Goal: Information Seeking & Learning: Check status

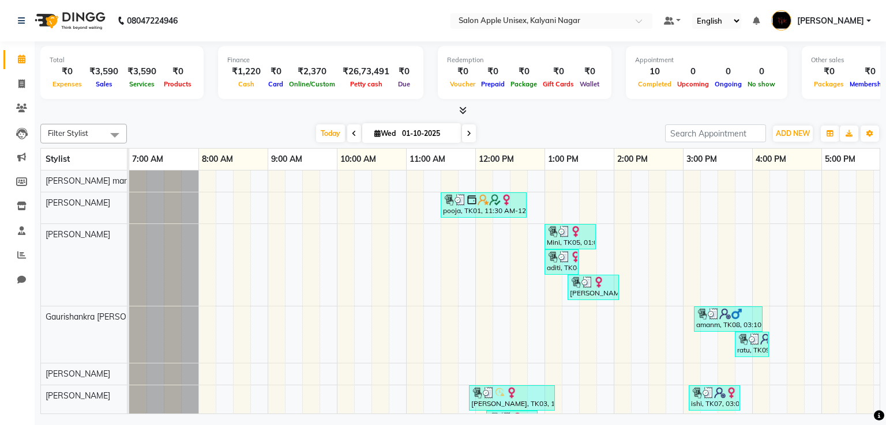
click at [462, 112] on icon at bounding box center [462, 110] width 7 height 9
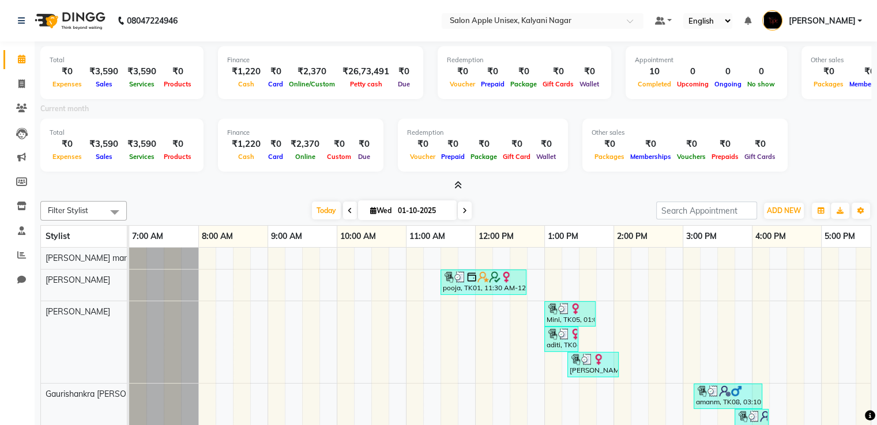
click at [572, 29] on nav "08047224946 Select Location × Salon Apple Unisex, Kalyani Nagar Default Panel M…" at bounding box center [438, 21] width 877 height 42
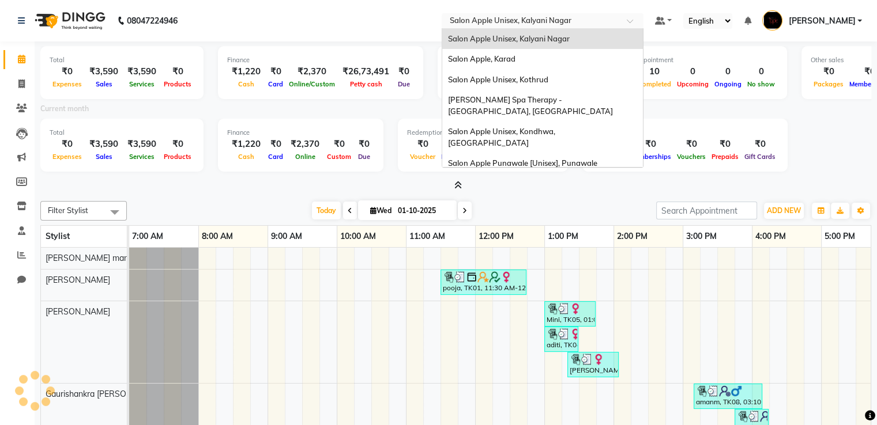
click at [570, 24] on input "text" at bounding box center [530, 22] width 167 height 12
click at [559, 60] on div "Salon Apple, Karad" at bounding box center [542, 59] width 201 height 21
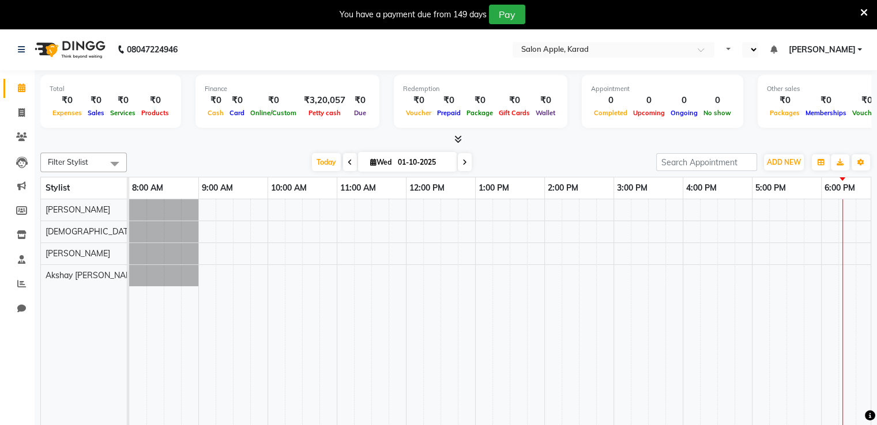
select select "en"
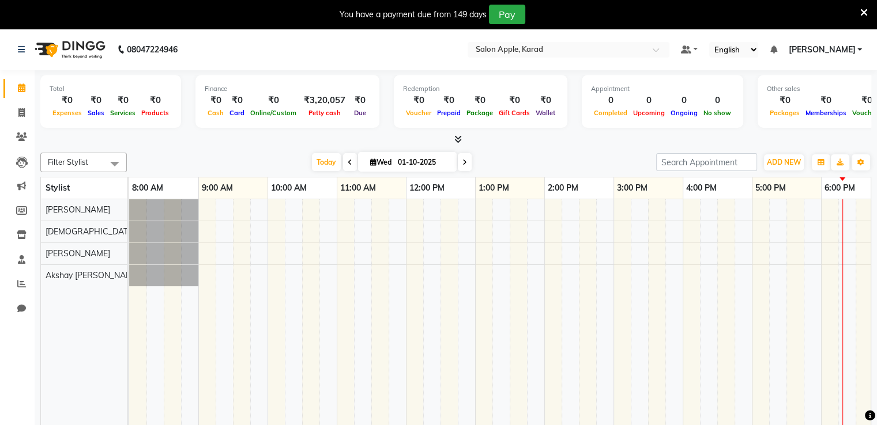
click at [456, 137] on icon at bounding box center [457, 139] width 7 height 9
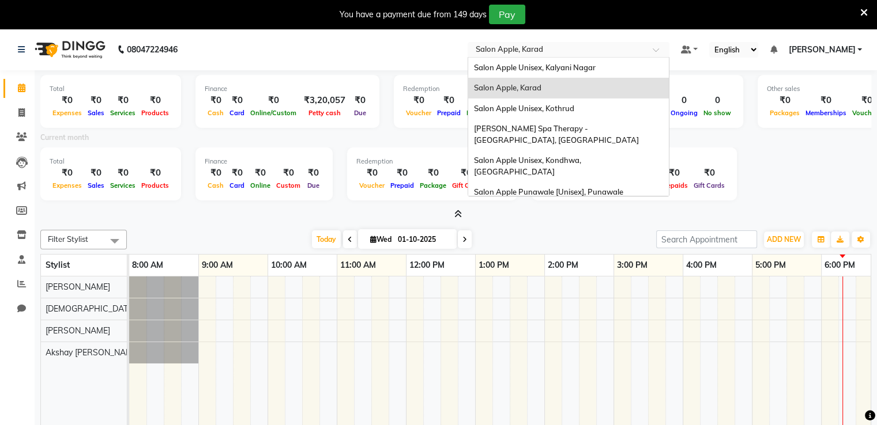
click at [589, 48] on input "text" at bounding box center [556, 51] width 167 height 12
click at [574, 109] on span "Salon Apple Unisex, Kothrud" at bounding box center [524, 108] width 100 height 9
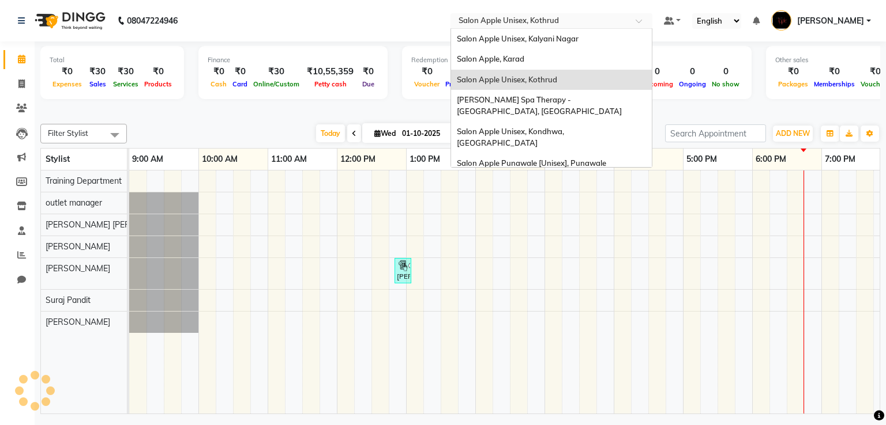
click at [549, 24] on input "text" at bounding box center [539, 22] width 167 height 12
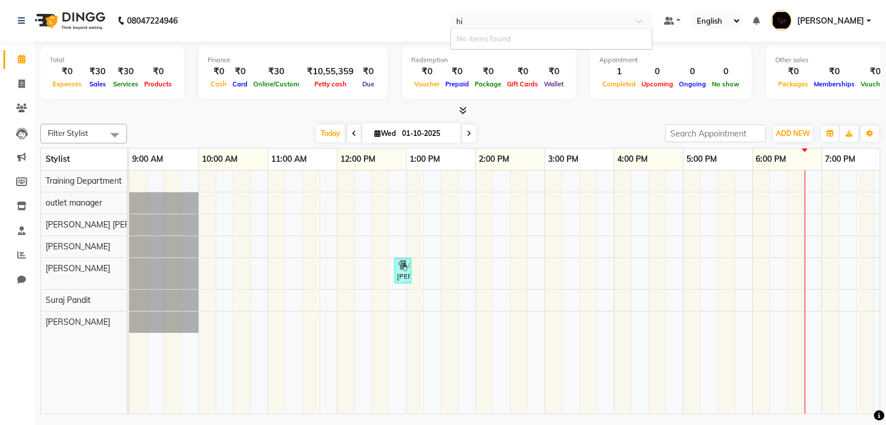
type input "h"
type input "s"
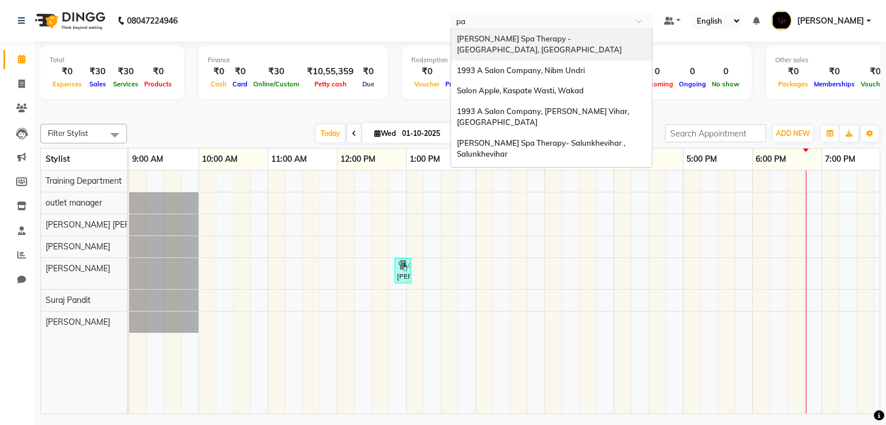
type input "p"
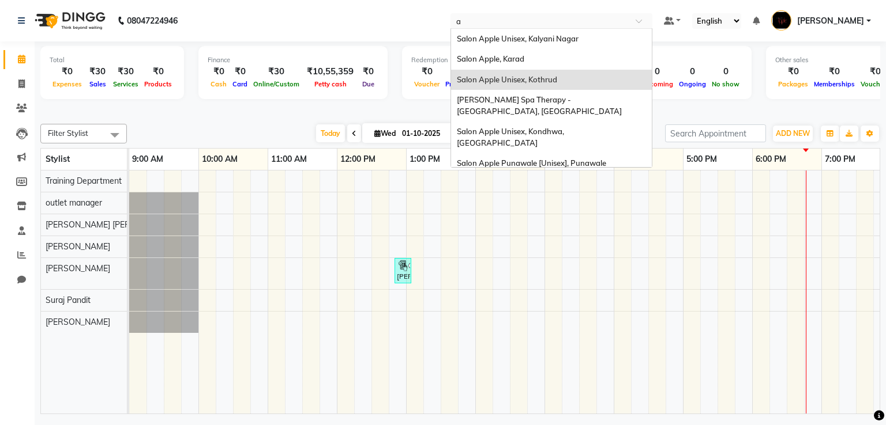
type input "am"
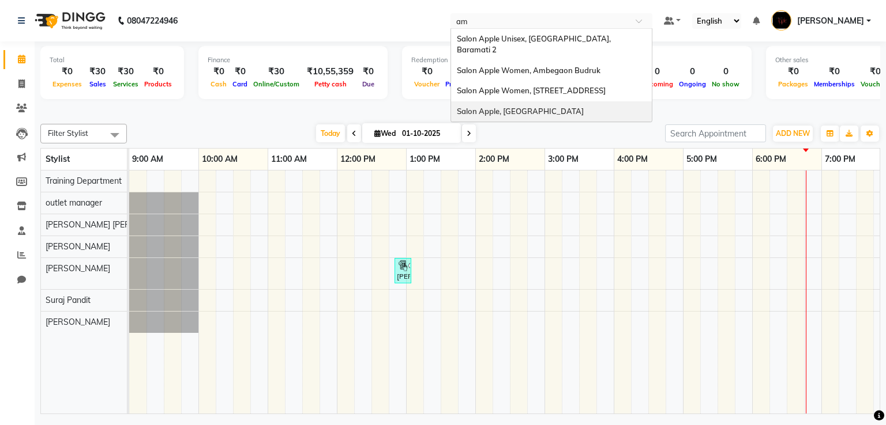
click at [583, 115] on span "Salon Apple, [GEOGRAPHIC_DATA]" at bounding box center [520, 111] width 127 height 9
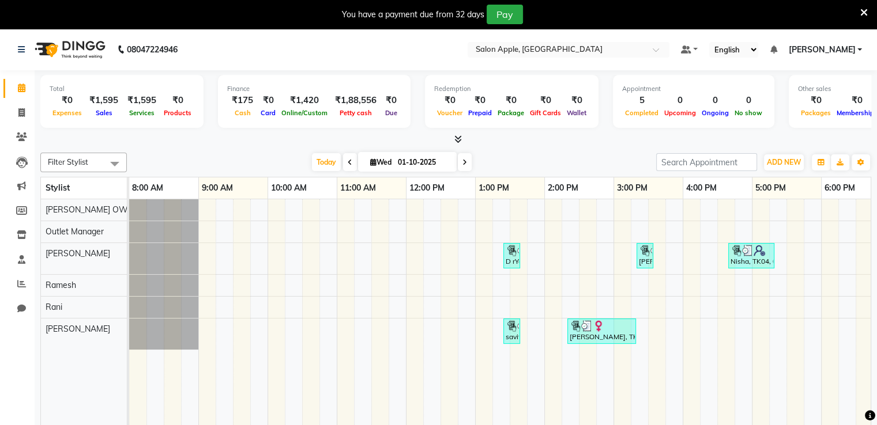
click at [575, 40] on nav "08047224946 Select Location × Salon Apple, Amanora Park Town Default Panel My P…" at bounding box center [438, 50] width 877 height 42
click at [18, 281] on icon at bounding box center [21, 284] width 9 height 9
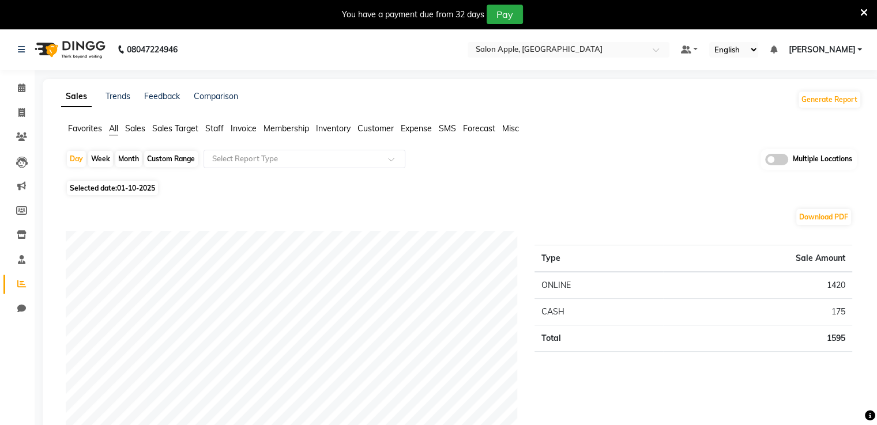
click at [127, 157] on div "Month" at bounding box center [128, 159] width 27 height 16
select select "10"
select select "2025"
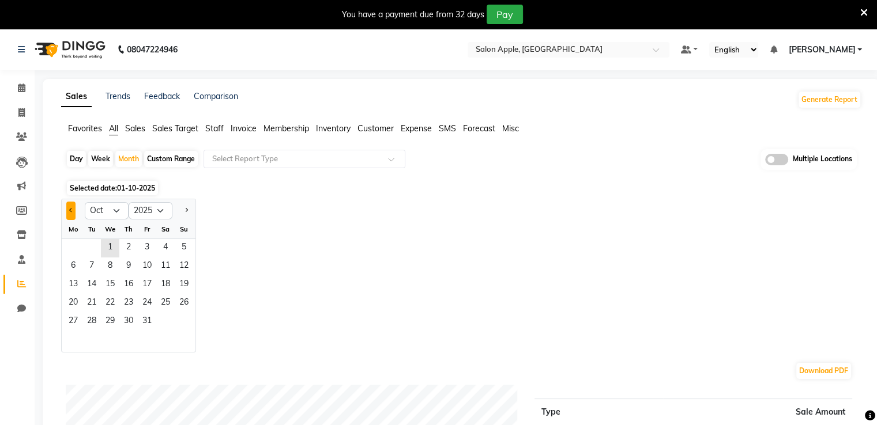
click at [73, 214] on button "Previous month" at bounding box center [70, 211] width 9 height 18
select select "9"
click at [79, 243] on span "1" at bounding box center [73, 248] width 18 height 18
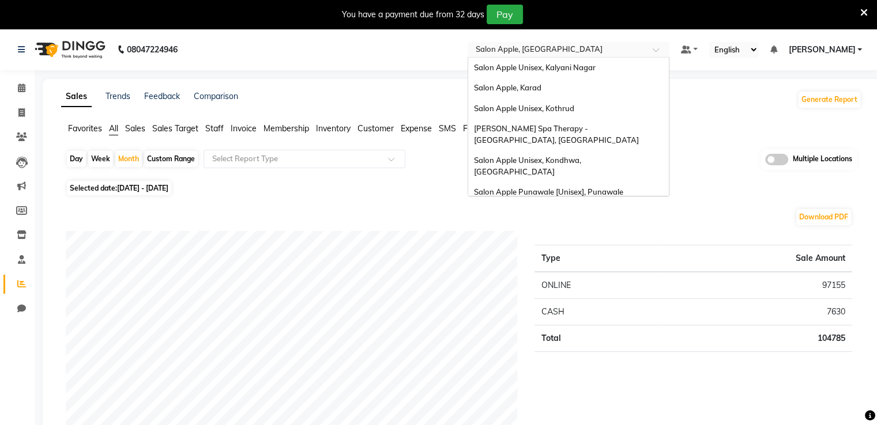
click at [617, 54] on input "text" at bounding box center [556, 51] width 167 height 12
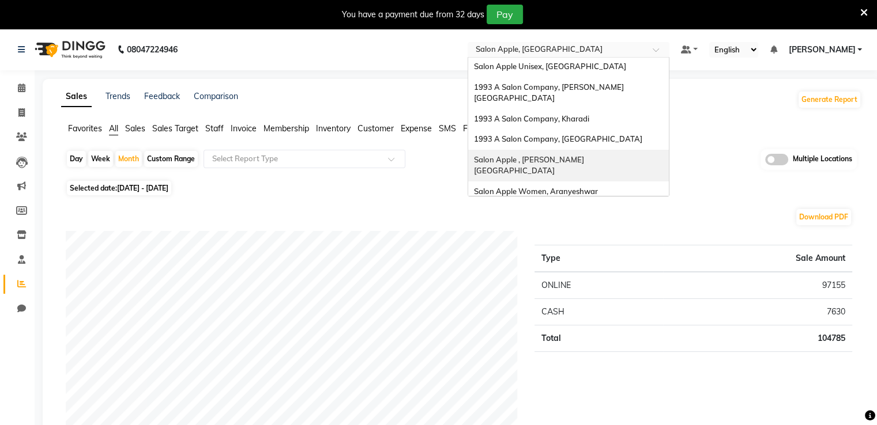
click at [605, 150] on div "Salon Apple , [PERSON_NAME][GEOGRAPHIC_DATA]" at bounding box center [568, 166] width 201 height 32
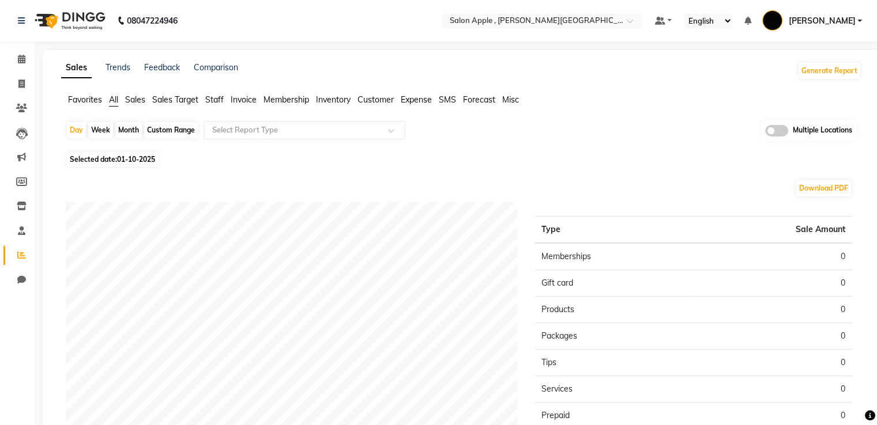
click at [125, 133] on div "Month" at bounding box center [128, 130] width 27 height 16
select select "10"
select select "2025"
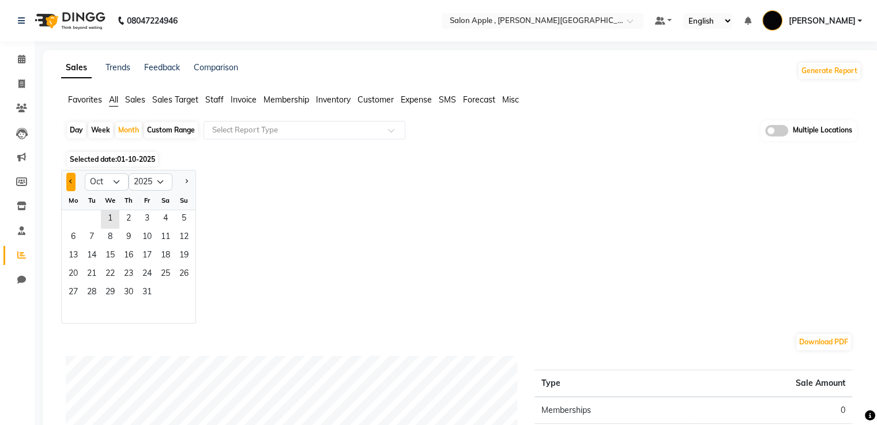
click at [67, 180] on button "Previous month" at bounding box center [70, 182] width 9 height 18
select select "9"
click at [67, 220] on span "1" at bounding box center [73, 219] width 18 height 18
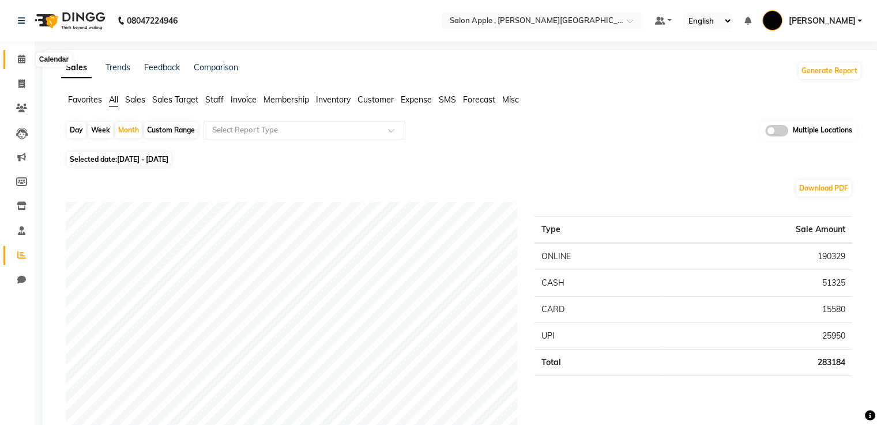
click at [15, 62] on span at bounding box center [22, 59] width 20 height 13
